Goal: Transaction & Acquisition: Purchase product/service

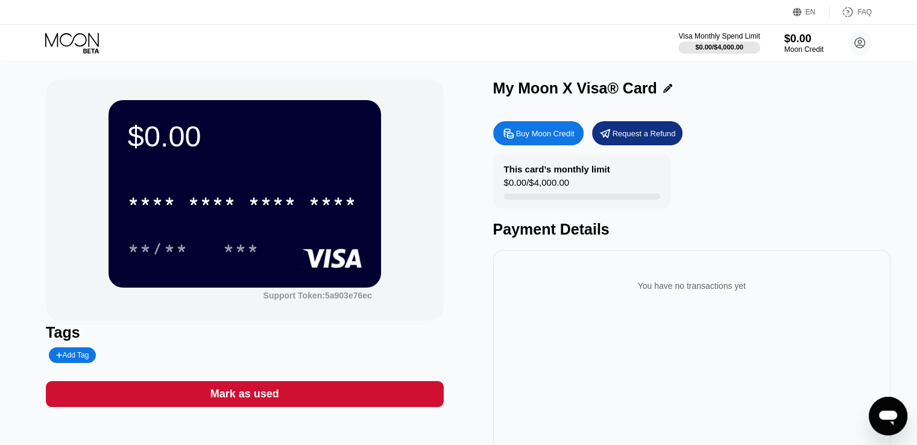
click at [277, 229] on div "* * * * * * * * * * * * **** **/** ***" at bounding box center [245, 212] width 234 height 71
click at [547, 133] on div "Buy Moon Credit" at bounding box center [545, 133] width 58 height 10
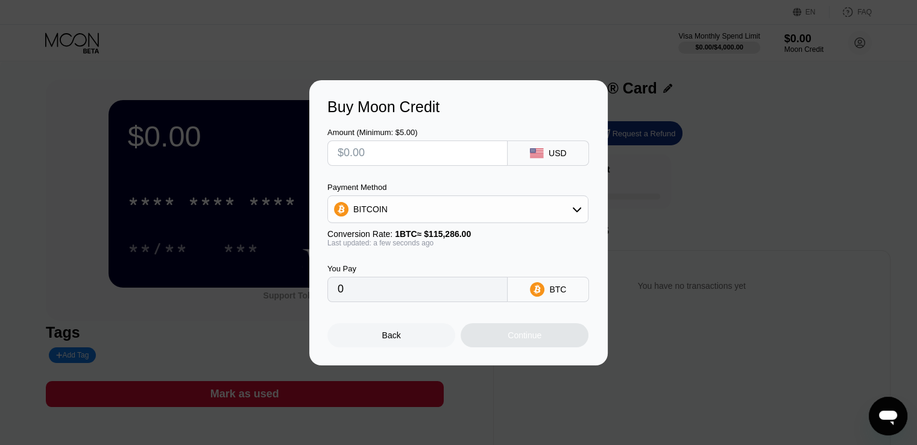
click at [395, 151] on input "text" at bounding box center [418, 153] width 160 height 24
type input "$7"
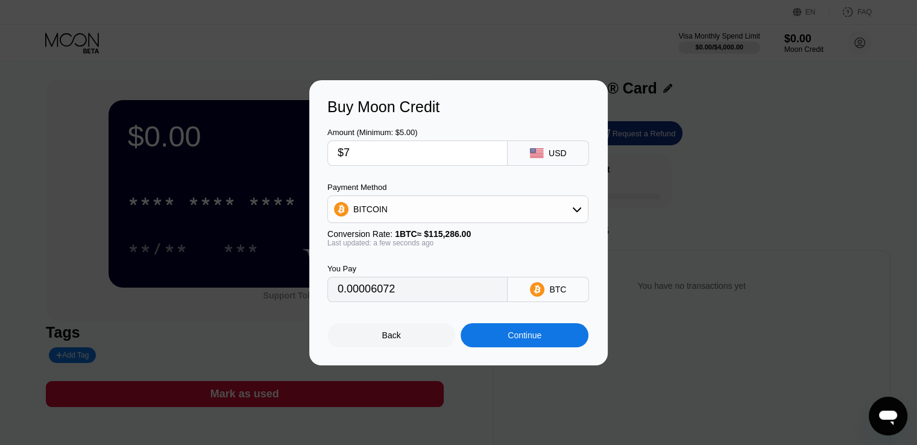
type input "0.00006072"
type input "$7.5"
type input "0.00006506"
type input "$7.5"
click at [576, 203] on div "BITCOIN" at bounding box center [458, 209] width 260 height 24
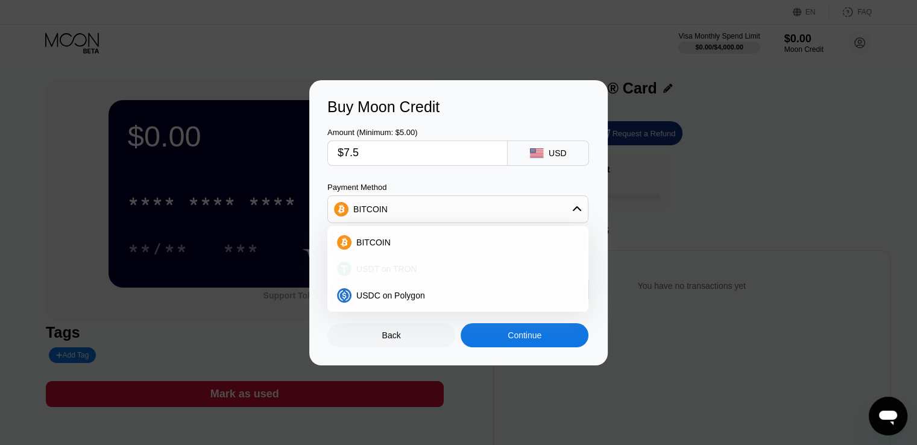
click at [383, 274] on span "USDT on TRON" at bounding box center [386, 269] width 61 height 10
type input "7.58"
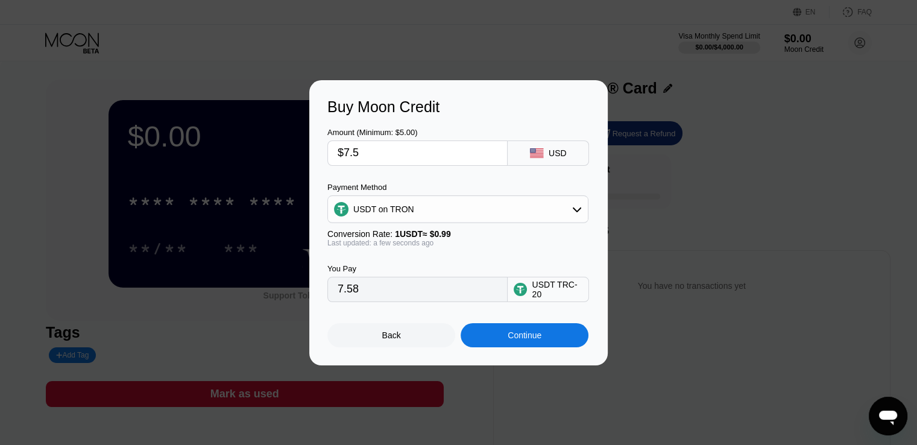
click at [356, 153] on input "$7.5" at bounding box center [418, 153] width 160 height 24
type input "$7.4"
type input "7.47"
type input "$7.42"
type input "7.49"
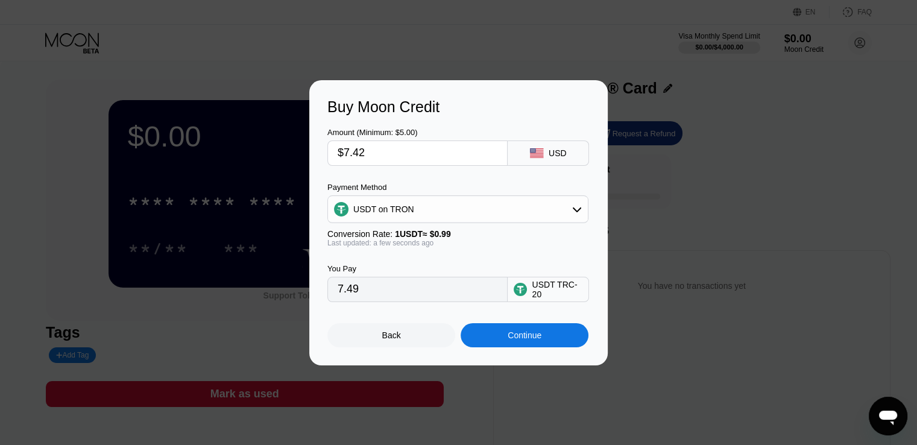
type input "$7.4"
type input "7.47"
type input "$7.43"
type input "7.51"
type input "$7.4"
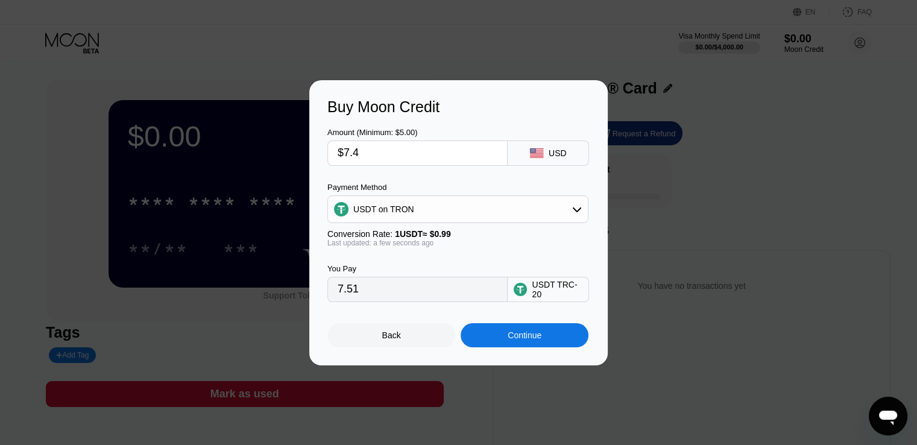
type input "7.47"
type input "$7."
type input "7.07"
type input "$7.4"
type input "7.47"
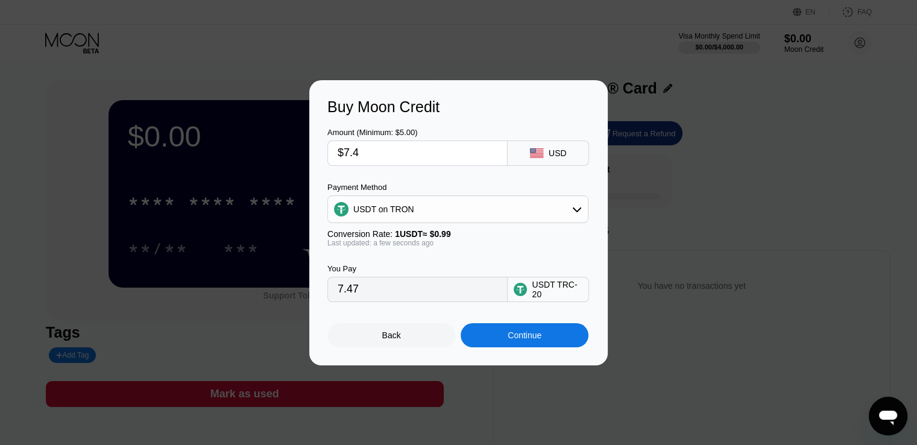
type input "$7.4"
click at [529, 334] on div "Continue" at bounding box center [525, 335] width 34 height 10
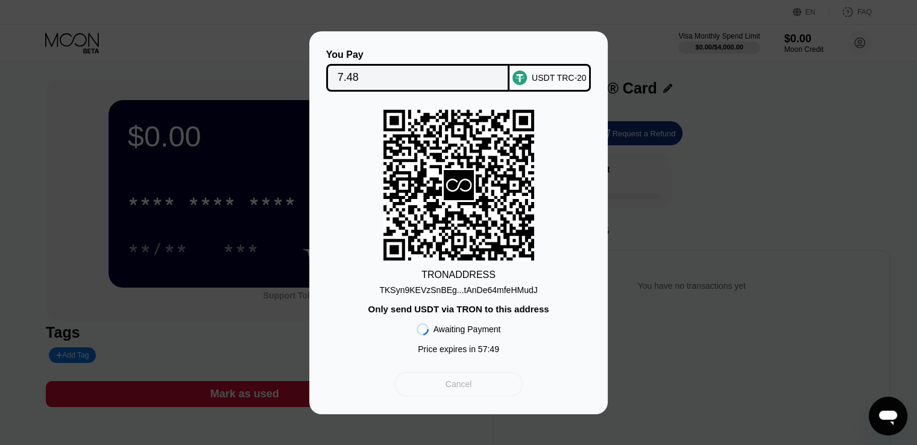
click at [444, 381] on div "Cancel" at bounding box center [458, 384] width 128 height 24
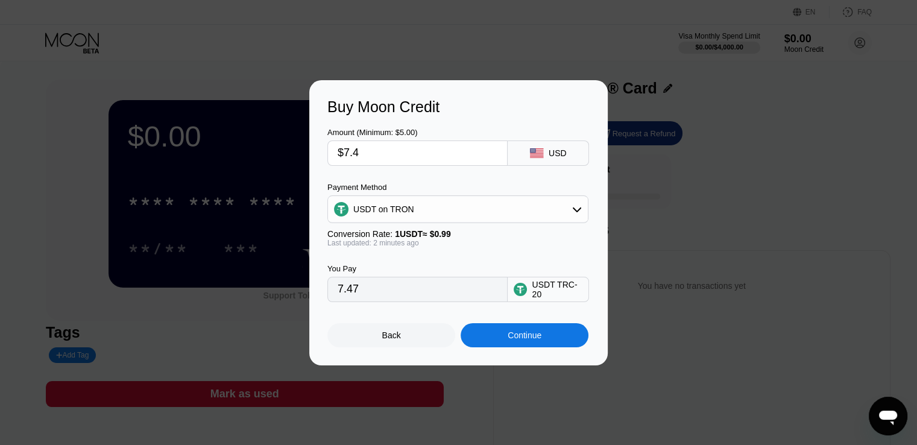
click at [345, 153] on input "$7.4" at bounding box center [418, 153] width 160 height 24
drag, startPoint x: 345, startPoint y: 153, endPoint x: 359, endPoint y: 152, distance: 14.5
click at [359, 152] on input "$7.4" at bounding box center [418, 153] width 160 height 24
type input "$6"
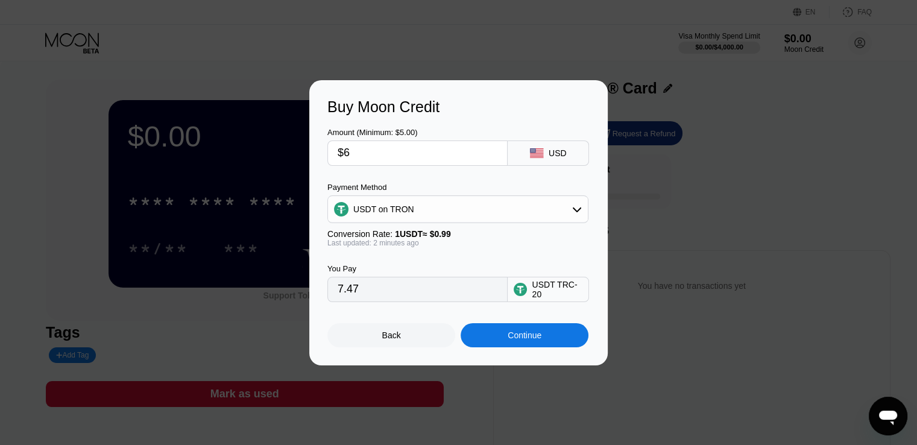
type input "6.06"
type input "$6"
click at [489, 343] on div "Continue" at bounding box center [525, 335] width 128 height 24
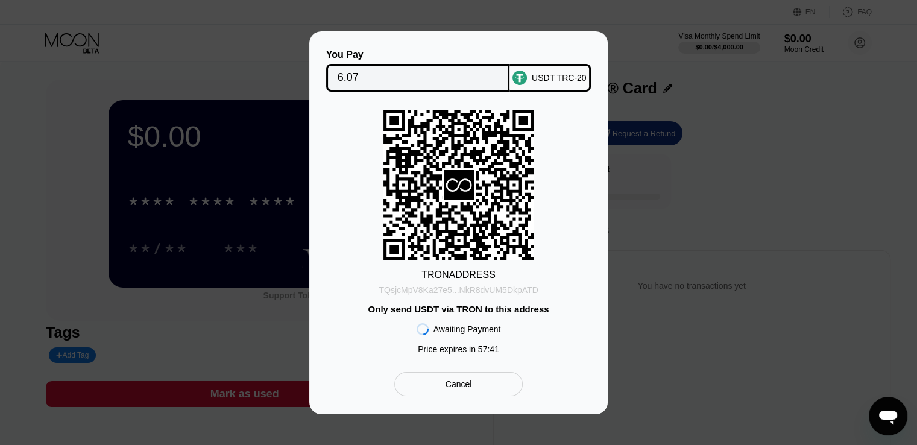
click at [502, 292] on div "TQsjcMpV8Ka27e5...NkR8dvUM5DkpATD" at bounding box center [458, 290] width 159 height 10
click at [554, 151] on div "TRON ADDRESS TQsjcMpV8Ka27e5...NkR8dvUM5DkpATD Only send USDT via TRON to this …" at bounding box center [458, 235] width 262 height 250
click at [456, 353] on div "Price expires in 51 : 27" at bounding box center [458, 349] width 81 height 10
click at [456, 353] on div "Price expires in 51 : 26" at bounding box center [458, 349] width 81 height 10
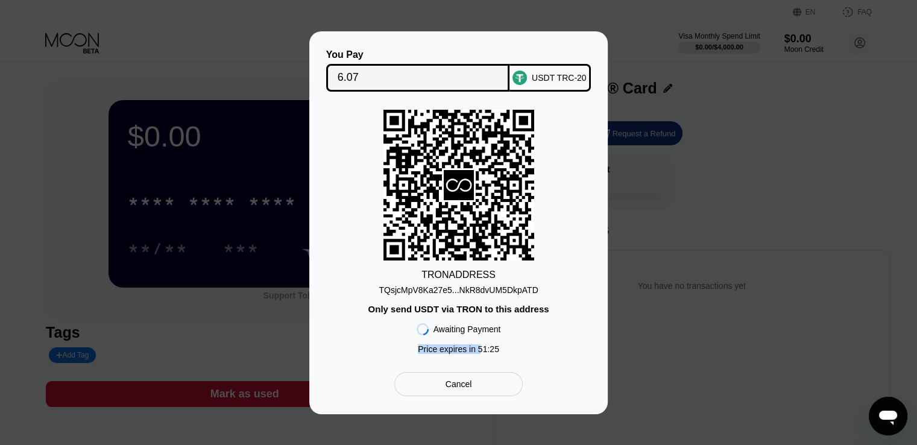
click at [456, 353] on div "Price expires in 51 : 25" at bounding box center [458, 349] width 81 height 10
click at [452, 334] on div "Awaiting Payment" at bounding box center [467, 329] width 68 height 10
drag, startPoint x: 452, startPoint y: 335, endPoint x: 450, endPoint y: 325, distance: 10.4
click at [452, 334] on div "Awaiting Payment" at bounding box center [467, 329] width 68 height 10
click at [446, 287] on div "TQsjcMpV8Ka27e5...NkR8dvUM5DkpATD" at bounding box center [458, 290] width 159 height 10
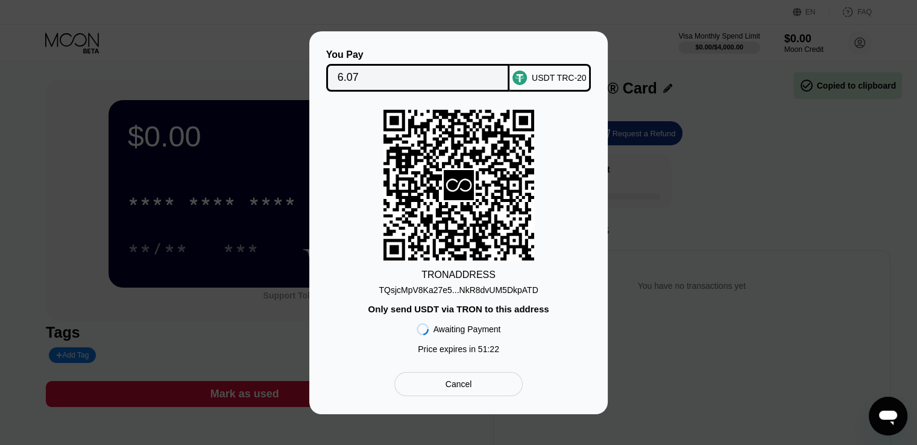
click at [470, 163] on icon at bounding box center [458, 185] width 151 height 148
drag, startPoint x: 470, startPoint y: 163, endPoint x: 484, endPoint y: 157, distance: 15.5
click at [474, 160] on icon at bounding box center [458, 185] width 151 height 151
click at [542, 154] on div "TRON ADDRESS TQsjcMpV8Ka27e5...NkR8dvUM5DkpATD Only send USDT via TRON to this …" at bounding box center [458, 235] width 262 height 250
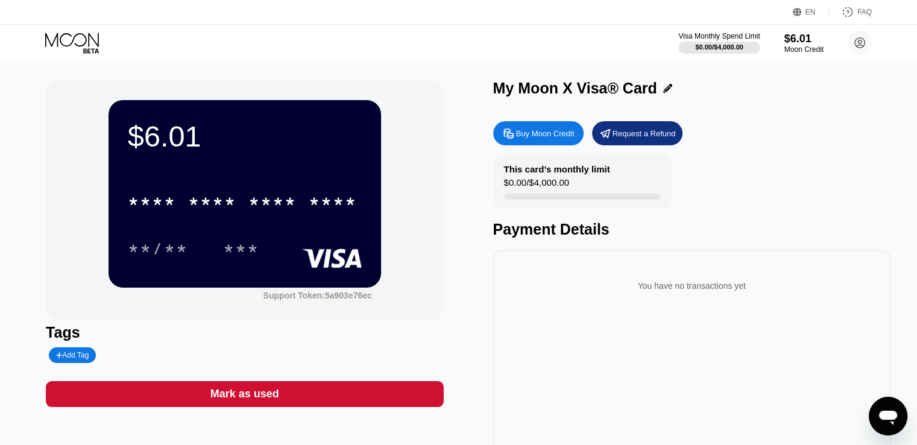
click at [271, 186] on div "* * * * * * * * * * * * ****" at bounding box center [245, 197] width 234 height 41
click at [312, 215] on div "* * * * * * * * * * * * ****" at bounding box center [243, 201] width 244 height 30
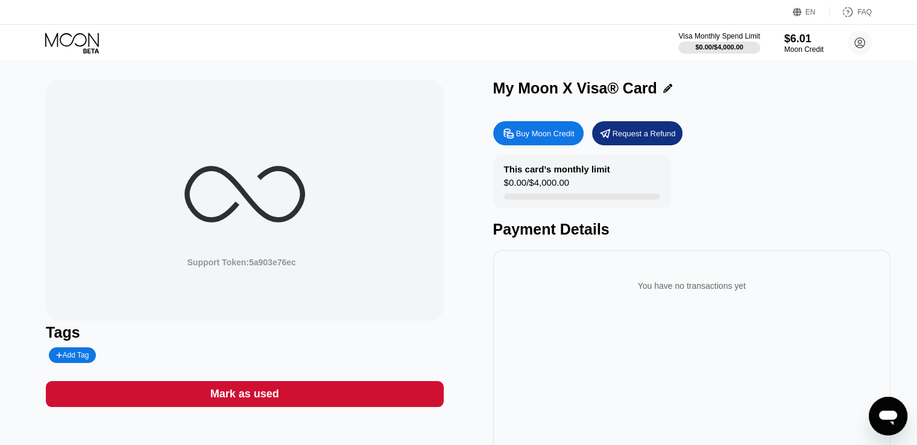
click at [312, 215] on div "Support Token: 5a903e76ec" at bounding box center [244, 200] width 397 height 241
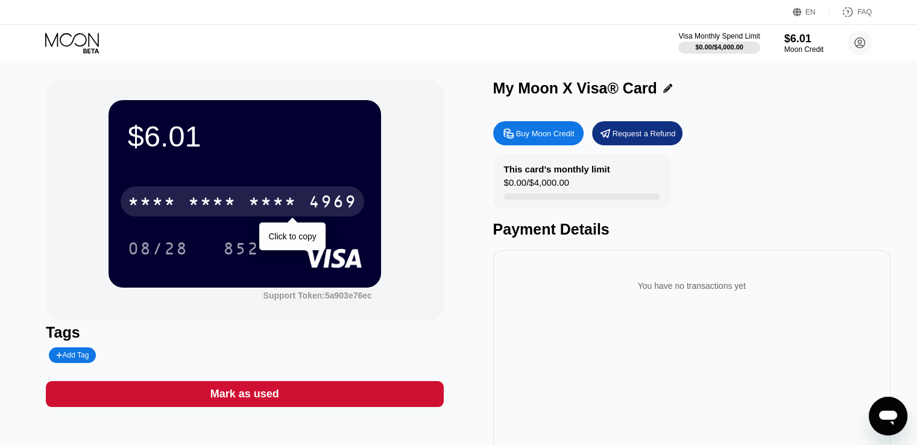
click at [157, 206] on div "* * * *" at bounding box center [152, 203] width 48 height 19
click at [344, 201] on div "4969" at bounding box center [333, 203] width 48 height 19
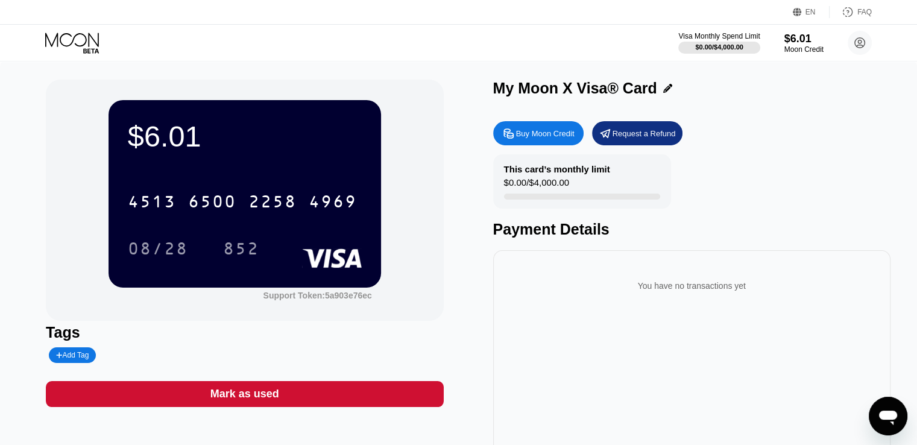
click at [870, 401] on div "You have no transactions yet" at bounding box center [691, 355] width 397 height 211
click at [876, 417] on div "Open messaging window" at bounding box center [888, 416] width 36 height 36
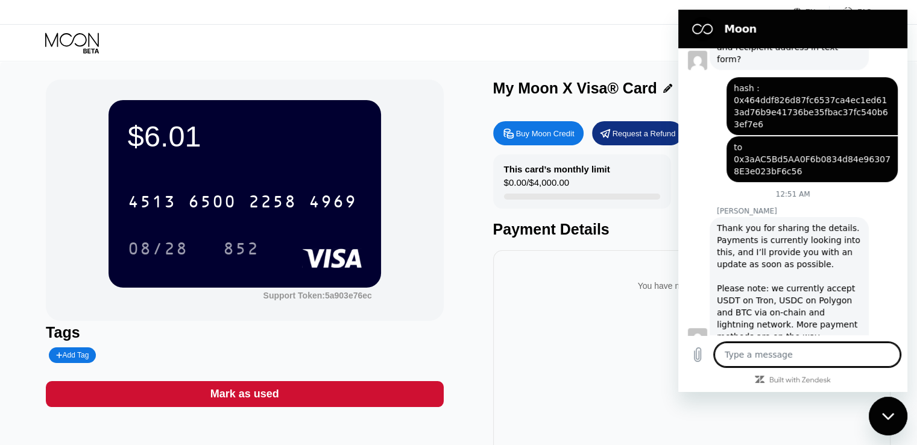
scroll to position [808, 0]
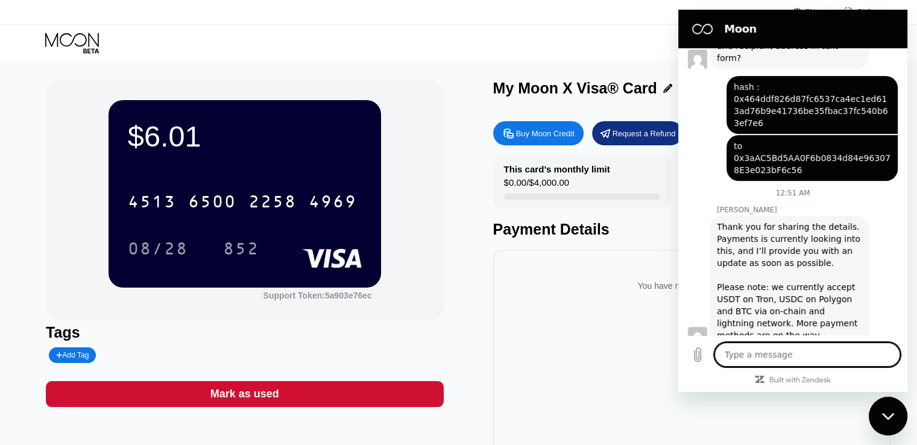
click at [774, 356] on textarea at bounding box center [807, 354] width 186 height 24
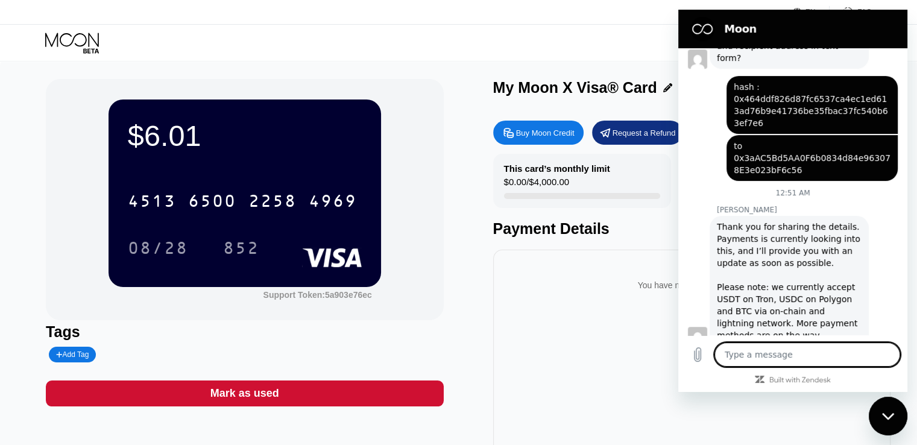
scroll to position [0, 0]
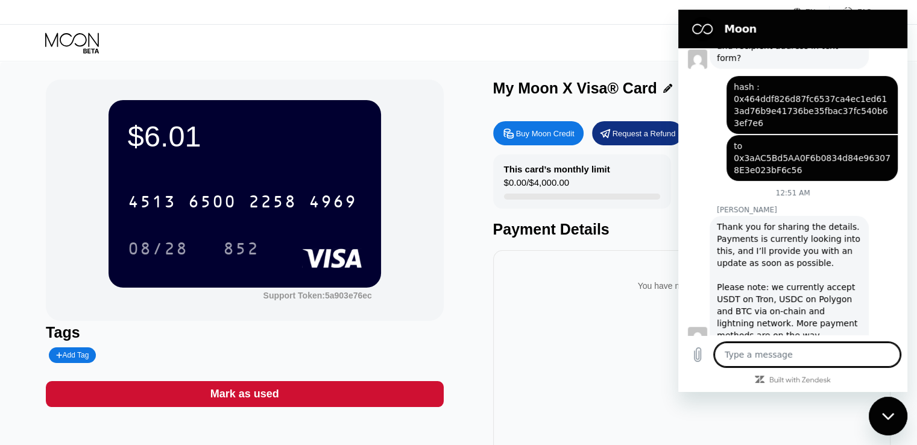
click at [455, 277] on div "$6.01 4513 6500 2258 4969 08/28 852 Support Token: 5a903e76ec Tags Add Tag Mark…" at bounding box center [458, 271] width 825 height 382
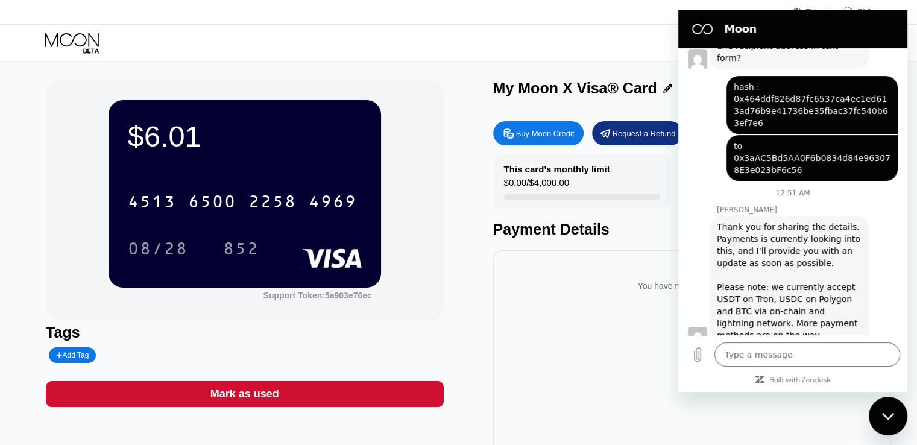
click at [608, 344] on div "You have no transactions yet" at bounding box center [691, 355] width 397 height 211
click at [887, 421] on div "Close messaging window" at bounding box center [888, 416] width 36 height 36
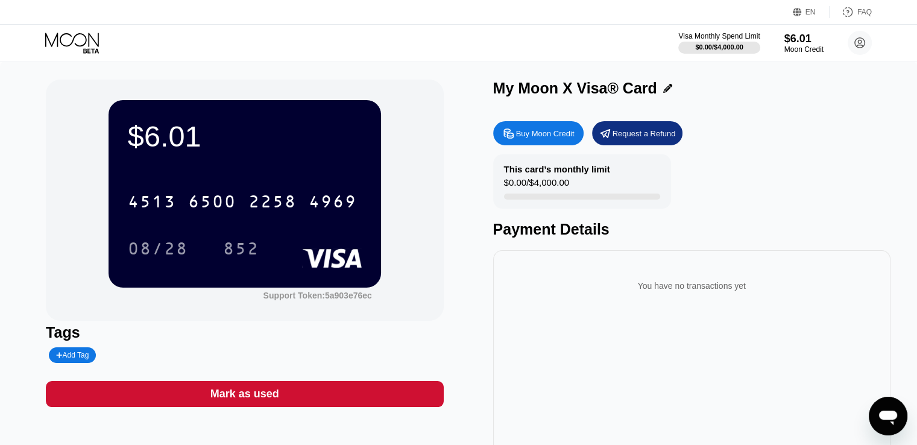
click at [529, 238] on div "Payment Details" at bounding box center [691, 229] width 397 height 17
click at [549, 167] on div "This card’s monthly limit" at bounding box center [557, 169] width 106 height 10
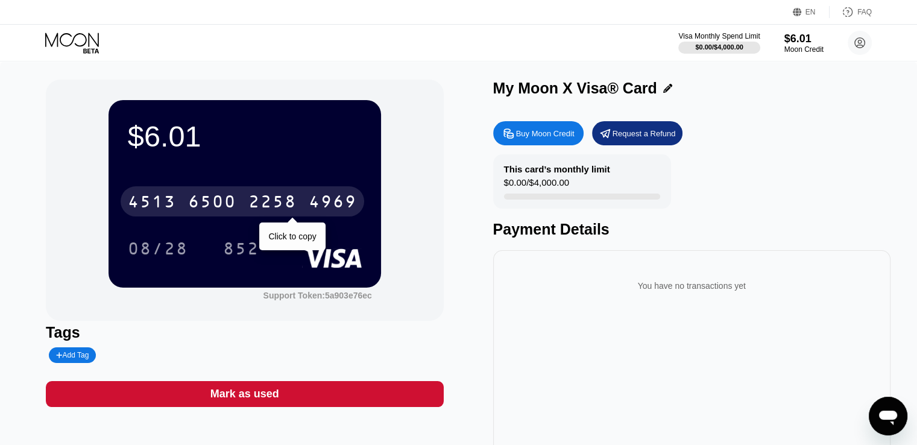
click at [304, 205] on div "[CREDIT_CARD_NUMBER]" at bounding box center [243, 201] width 244 height 30
click at [304, 205] on div "* * * * * * * * * * * * 4969" at bounding box center [243, 201] width 244 height 30
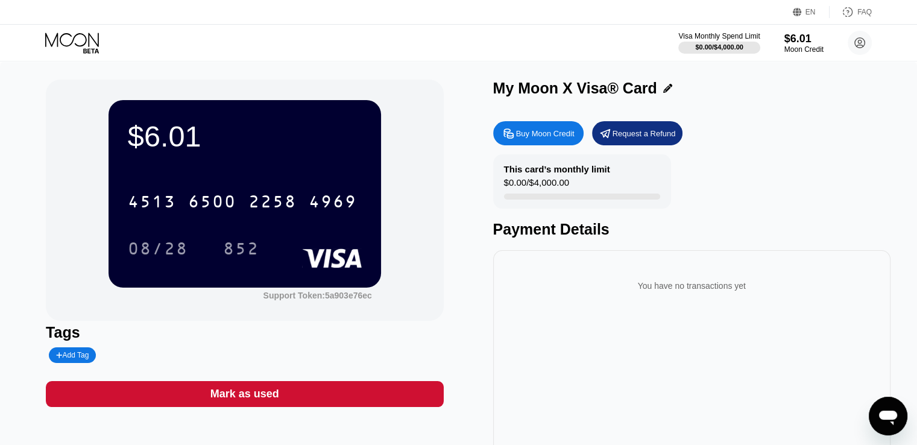
type textarea "x"
